Goal: Navigation & Orientation: Find specific page/section

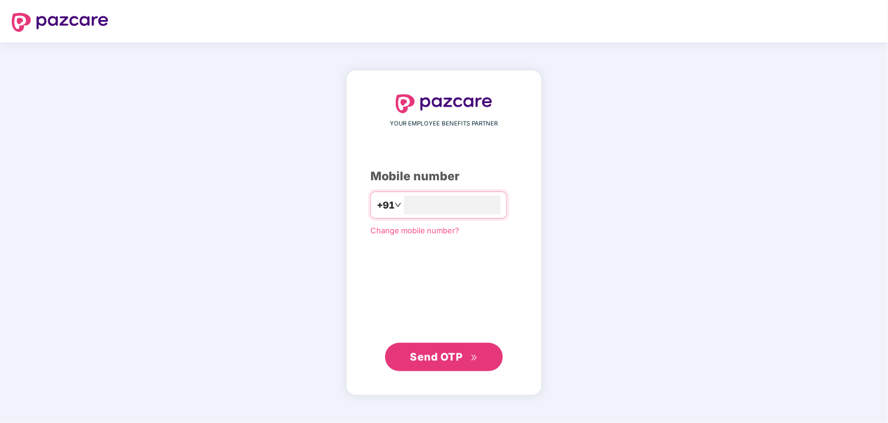
type input "**********"
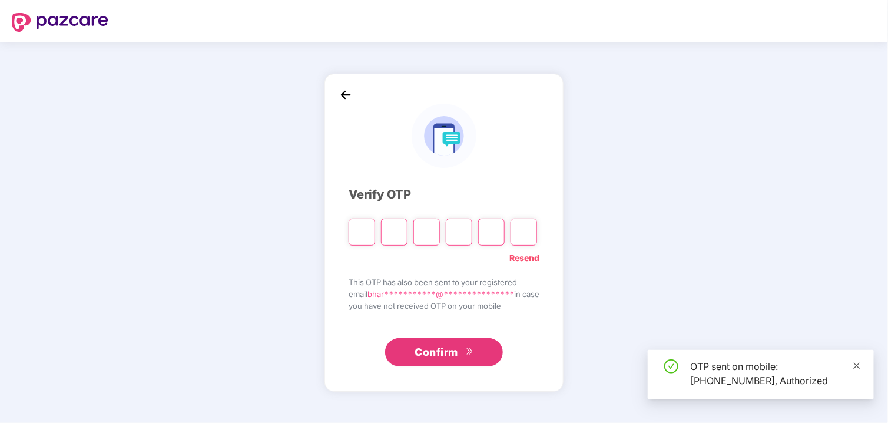
click at [858, 364] on icon "close" at bounding box center [856, 365] width 8 height 8
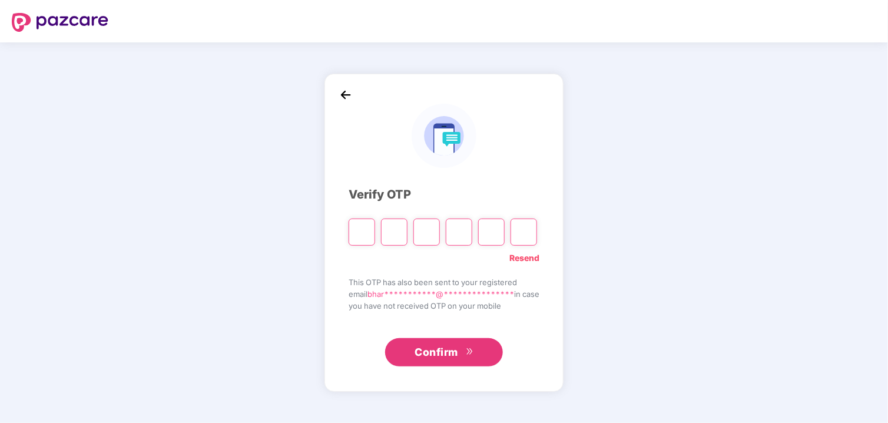
click at [361, 240] on input "Please enter verification code. Digit 1" at bounding box center [361, 231] width 26 height 27
type input "*"
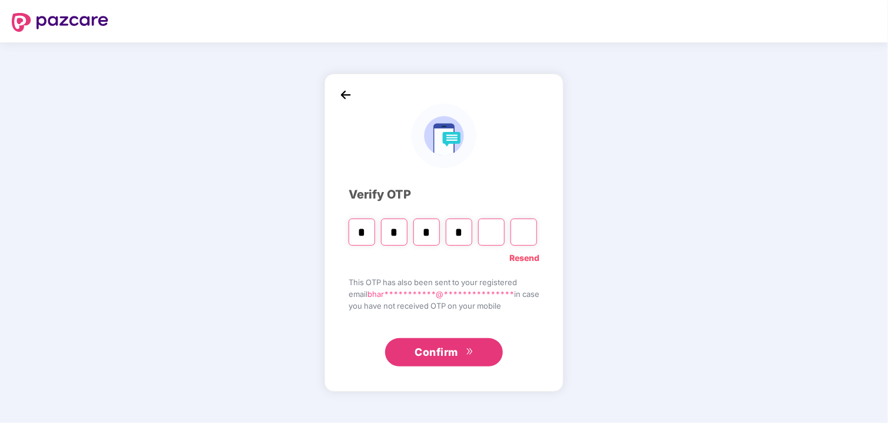
type input "*"
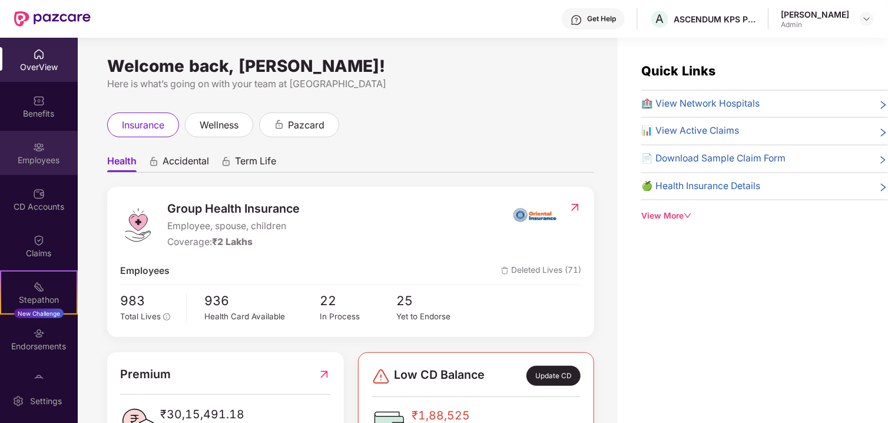
click at [28, 171] on div "Employees" at bounding box center [39, 153] width 78 height 44
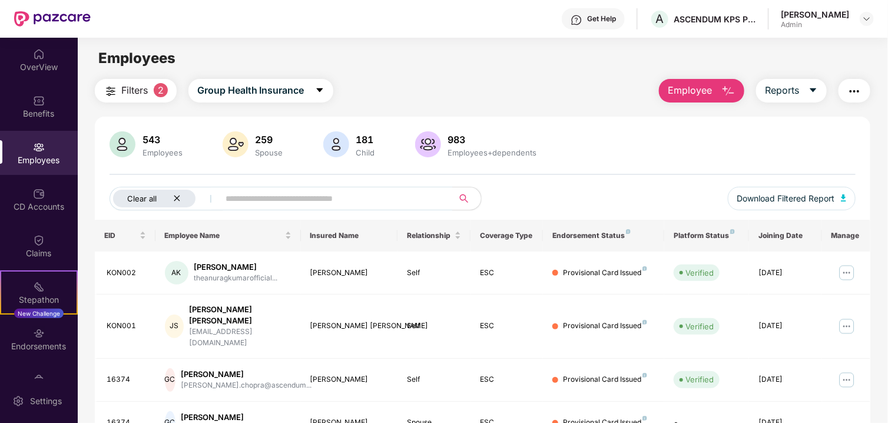
click at [170, 199] on div "Clear all" at bounding box center [154, 199] width 82 height 18
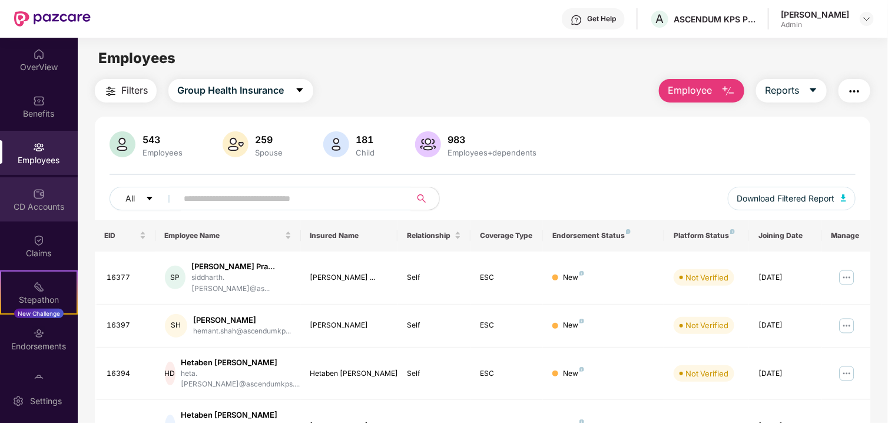
click at [26, 205] on div "CD Accounts" at bounding box center [39, 207] width 78 height 12
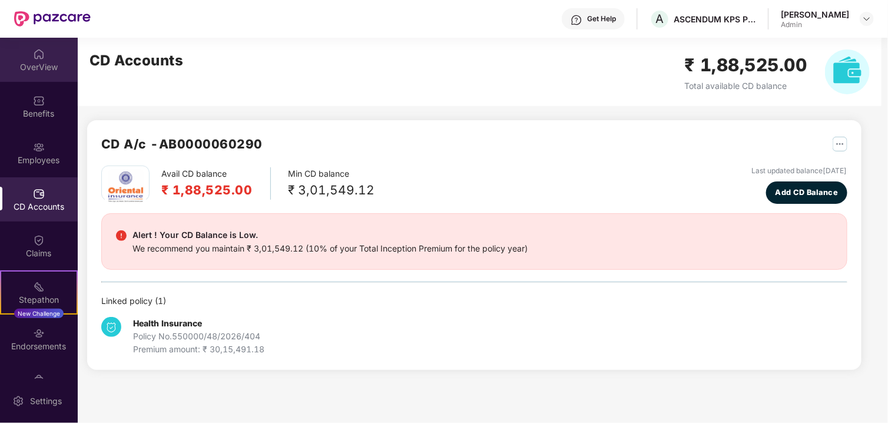
click at [29, 55] on div "OverView" at bounding box center [39, 60] width 78 height 44
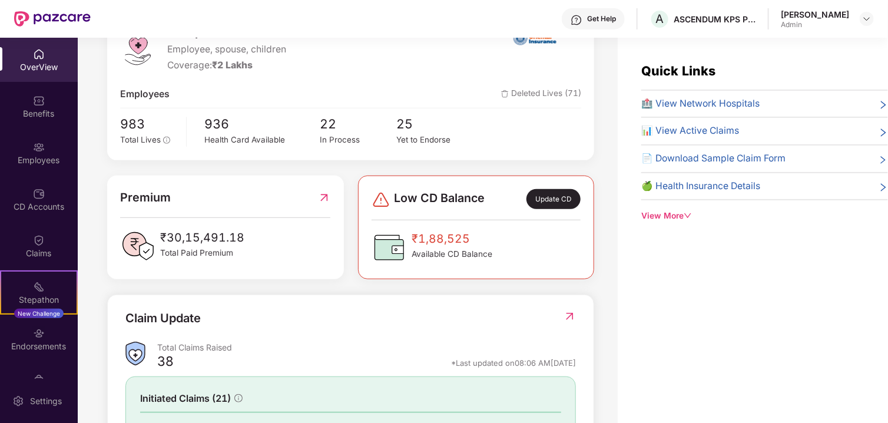
scroll to position [294, 0]
